Goal: Find specific page/section: Find specific page/section

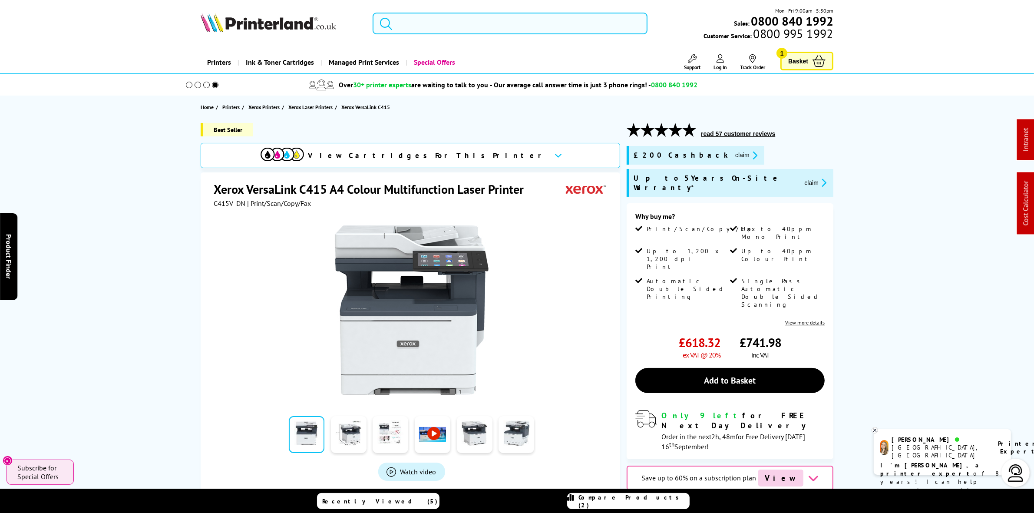
click at [463, 20] on input "search" at bounding box center [510, 24] width 274 height 22
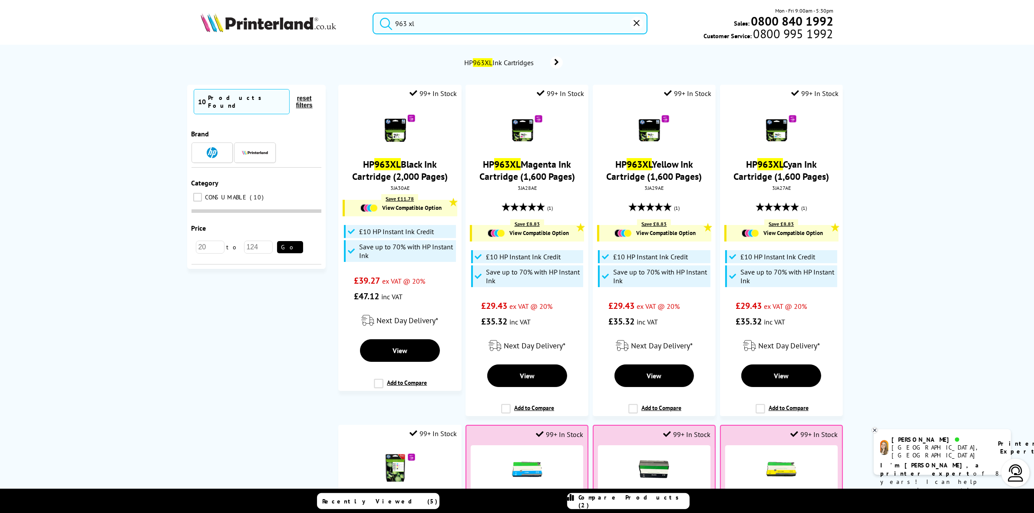
type input "963 xl"
click at [637, 20] on icon "reset" at bounding box center [637, 23] width 6 height 6
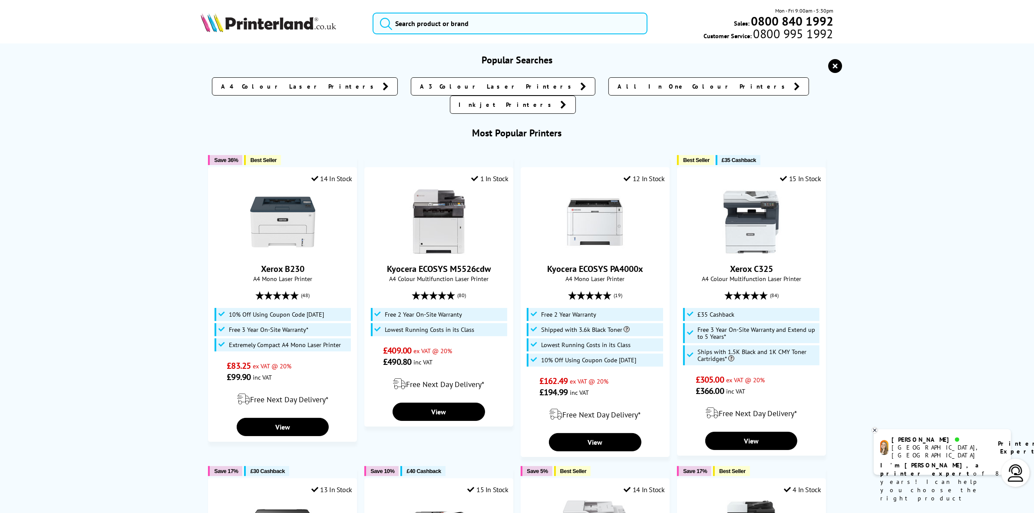
click at [835, 65] on icon "reset" at bounding box center [836, 66] width 14 height 14
